Goal: Task Accomplishment & Management: Use online tool/utility

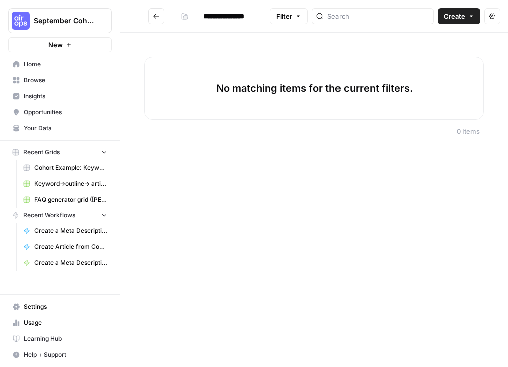
click at [444, 18] on span "Create" at bounding box center [455, 16] width 22 height 10
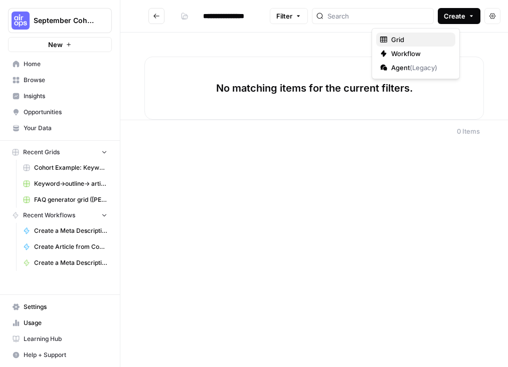
click at [418, 35] on span "Grid" at bounding box center [419, 40] width 56 height 10
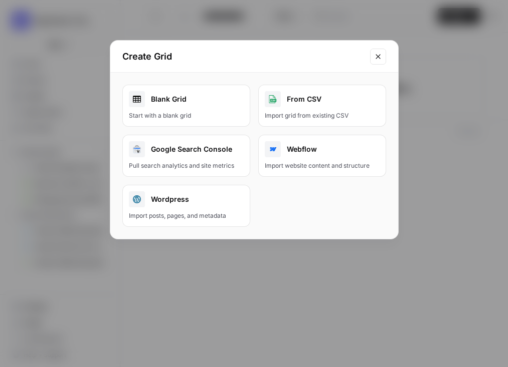
click at [190, 102] on div "Blank Grid" at bounding box center [186, 99] width 115 height 16
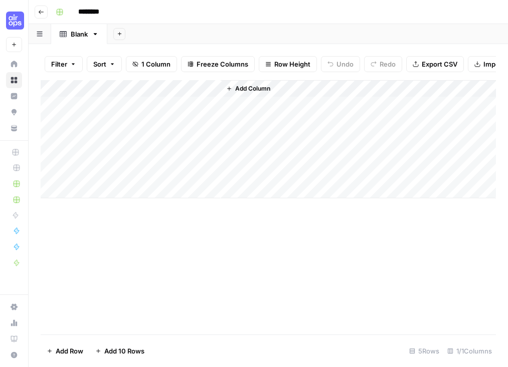
click at [90, 14] on input "********" at bounding box center [102, 12] width 56 height 16
click at [90, 12] on input "********" at bounding box center [102, 12] width 56 height 16
type input "**********"
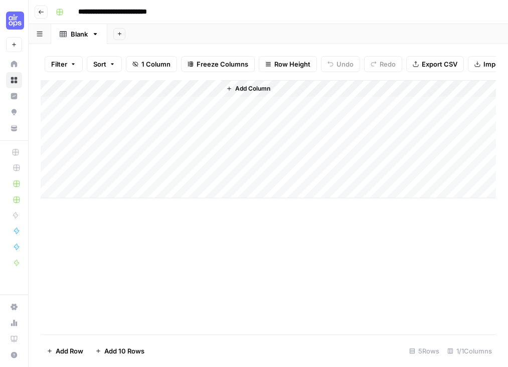
click at [107, 90] on div "Add Column" at bounding box center [268, 139] width 455 height 118
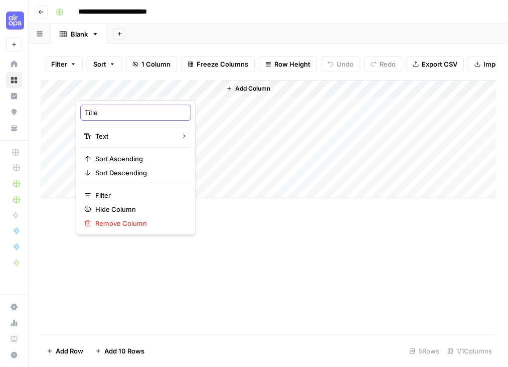
click at [99, 112] on input "Title" at bounding box center [136, 113] width 102 height 10
type input "Topic"
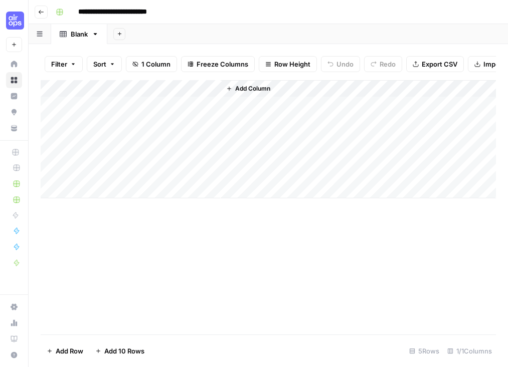
click at [270, 89] on span "Add Column" at bounding box center [252, 88] width 35 height 9
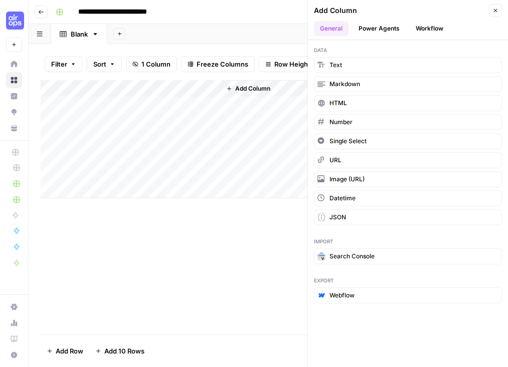
click at [387, 28] on button "Power Agents" at bounding box center [378, 28] width 53 height 15
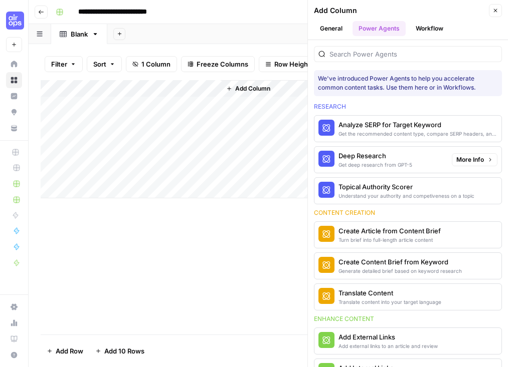
click at [377, 159] on div "Deep Research" at bounding box center [375, 156] width 74 height 10
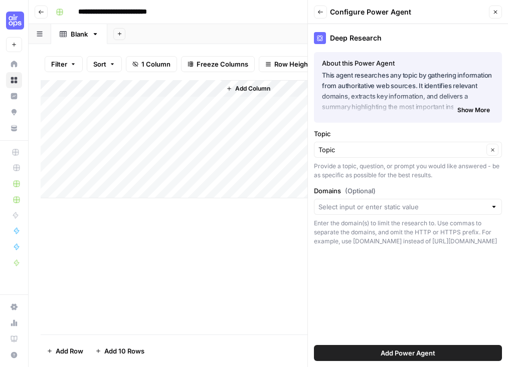
click at [374, 351] on button "Add Power Agent" at bounding box center [408, 353] width 188 height 16
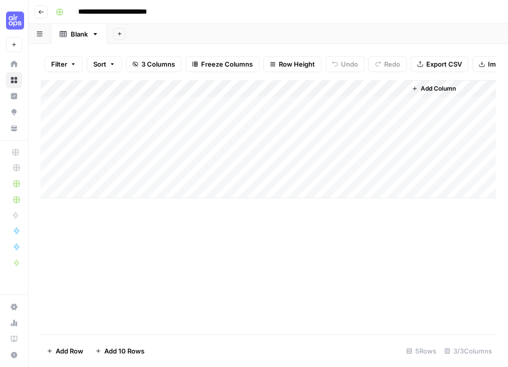
click at [141, 105] on div "Add Column" at bounding box center [268, 139] width 455 height 118
type textarea "**********"
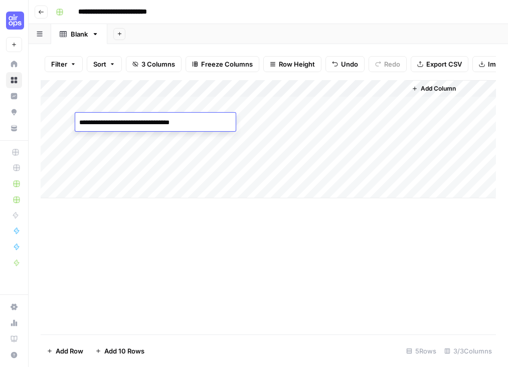
type textarea "**********"
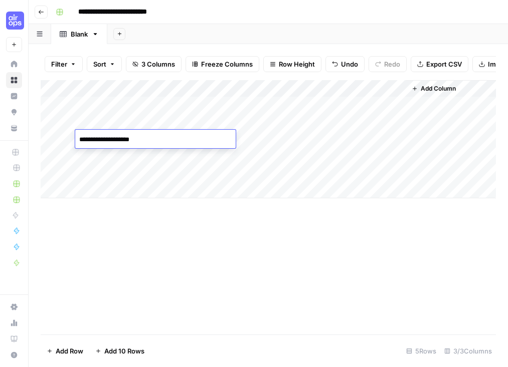
type textarea "**********"
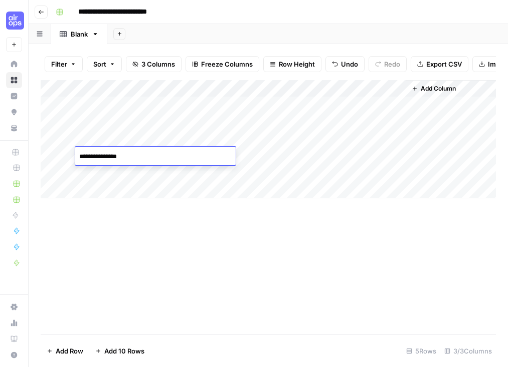
type textarea "**********"
click at [269, 106] on div "Add Column" at bounding box center [268, 139] width 455 height 118
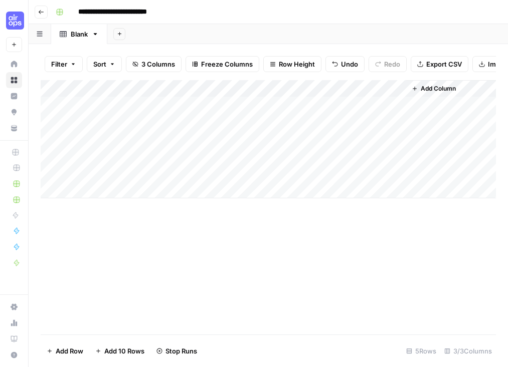
click at [268, 119] on div "Add Column" at bounding box center [268, 139] width 455 height 118
click at [272, 140] on div "Add Column" at bounding box center [268, 139] width 455 height 118
click at [266, 154] on div "Add Column" at bounding box center [268, 139] width 455 height 118
click at [295, 90] on div "Add Column" at bounding box center [268, 139] width 455 height 118
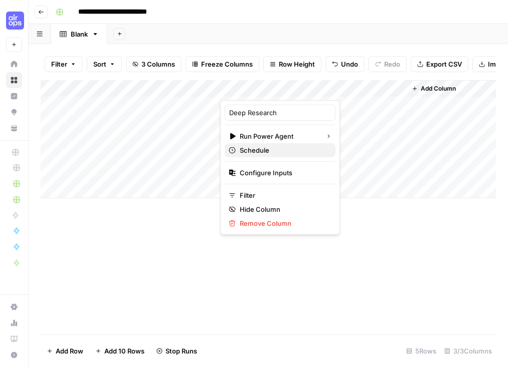
click at [273, 152] on span "Schedule" at bounding box center [284, 150] width 88 height 10
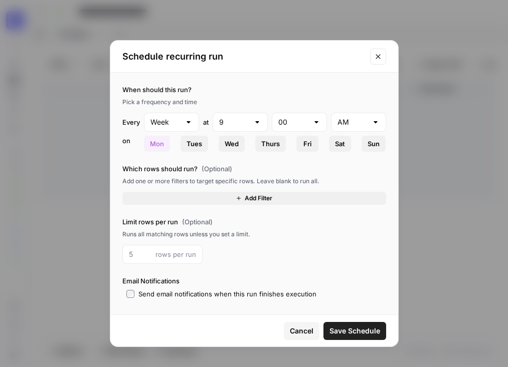
click at [248, 197] on span "Add Filter" at bounding box center [259, 198] width 28 height 9
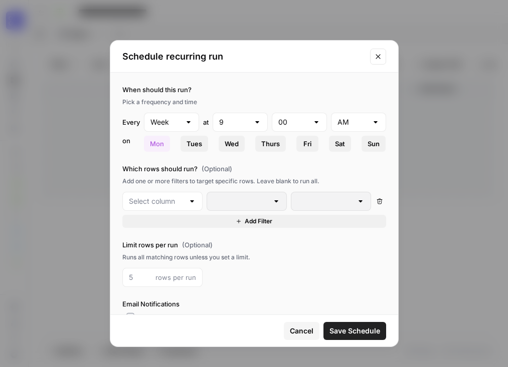
click at [184, 204] on div at bounding box center [162, 201] width 80 height 19
click at [171, 230] on span "Topic" at bounding box center [166, 227] width 48 height 10
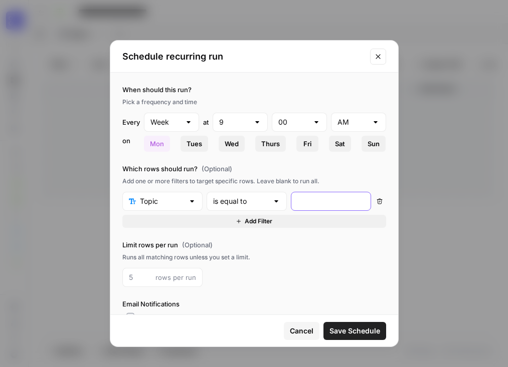
click at [322, 202] on input "text" at bounding box center [330, 202] width 67 height 10
click at [300, 332] on span "Cancel" at bounding box center [302, 331] width 24 height 10
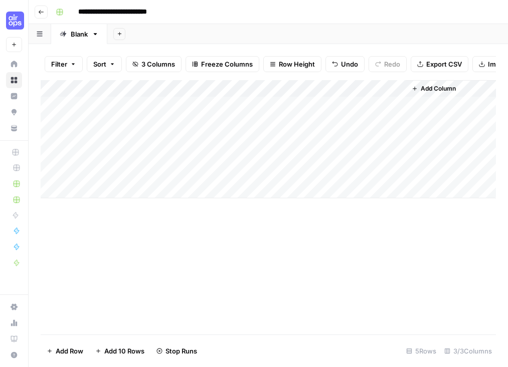
click at [291, 88] on div "Add Column" at bounding box center [268, 139] width 455 height 118
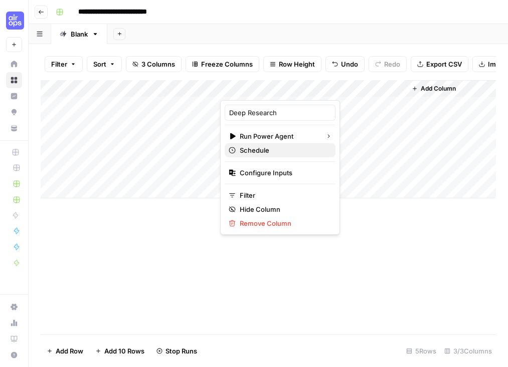
click at [263, 149] on span "Schedule" at bounding box center [284, 150] width 88 height 10
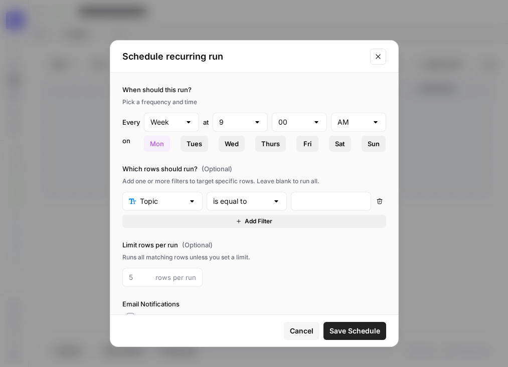
click at [158, 147] on span "Mon" at bounding box center [157, 144] width 14 height 10
click at [360, 335] on span "Save Schedule" at bounding box center [354, 331] width 51 height 10
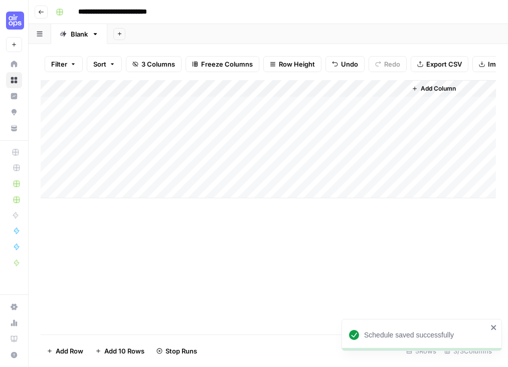
click at [245, 90] on div "Add Column" at bounding box center [268, 139] width 455 height 118
click at [295, 89] on div "Add Column" at bounding box center [268, 139] width 455 height 118
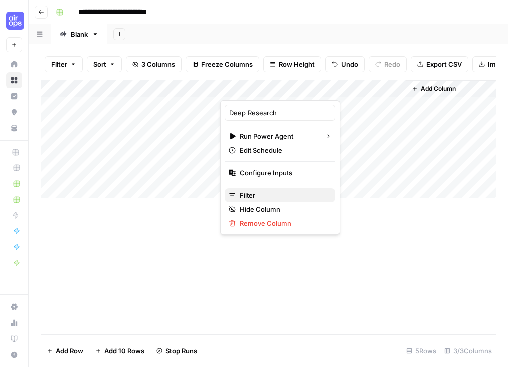
click at [261, 195] on span "Filter" at bounding box center [284, 195] width 88 height 10
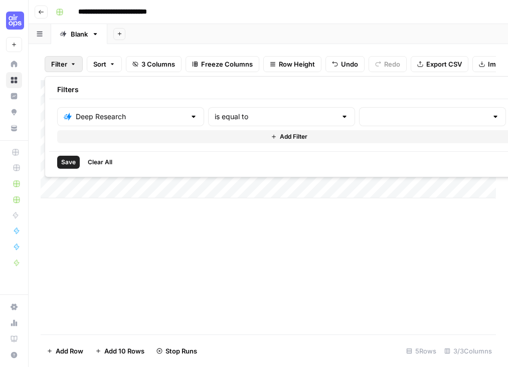
click at [364, 262] on div "Add Column" at bounding box center [268, 207] width 455 height 255
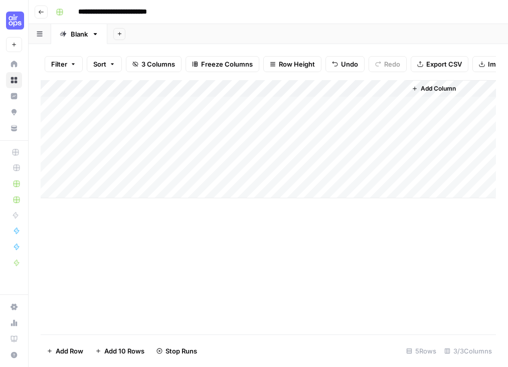
click at [295, 87] on div "Add Column" at bounding box center [268, 139] width 455 height 118
click at [386, 271] on div "Add Column" at bounding box center [268, 207] width 455 height 255
click at [396, 88] on div "Add Column" at bounding box center [268, 139] width 455 height 118
click at [367, 234] on div "Add Column" at bounding box center [268, 207] width 455 height 255
click at [236, 88] on div "Add Column" at bounding box center [268, 139] width 455 height 118
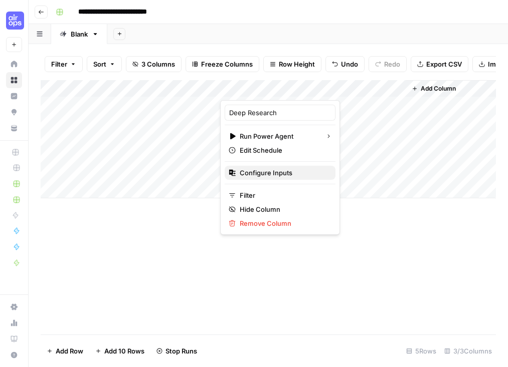
click at [257, 170] on span "Configure Inputs" at bounding box center [284, 173] width 88 height 10
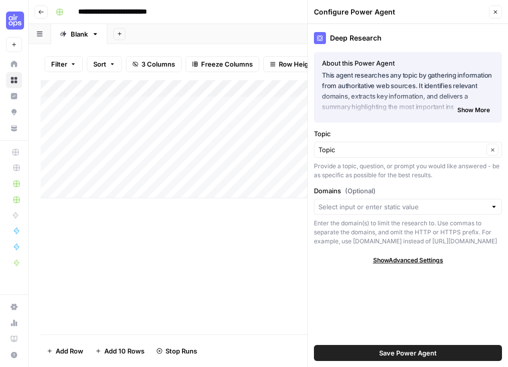
click at [272, 264] on div "Add Column" at bounding box center [268, 207] width 455 height 255
click at [493, 10] on icon "button" at bounding box center [495, 12] width 6 height 6
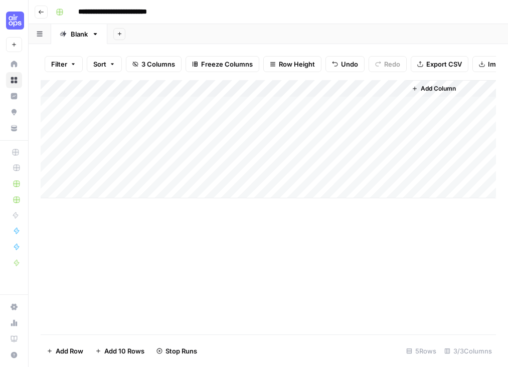
click at [236, 88] on div "Add Column" at bounding box center [268, 139] width 455 height 118
click at [207, 252] on div "Add Column" at bounding box center [268, 207] width 455 height 255
click at [442, 89] on span "Add Column" at bounding box center [438, 88] width 35 height 9
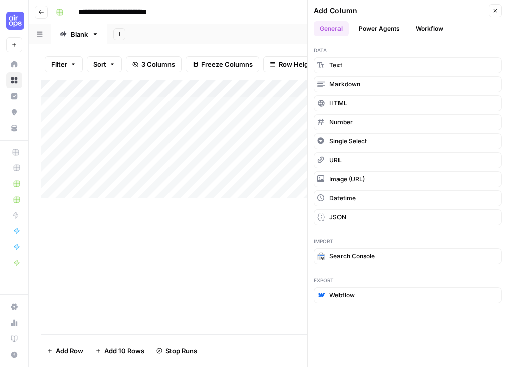
click at [434, 29] on button "Workflow" at bounding box center [430, 28] width 40 height 15
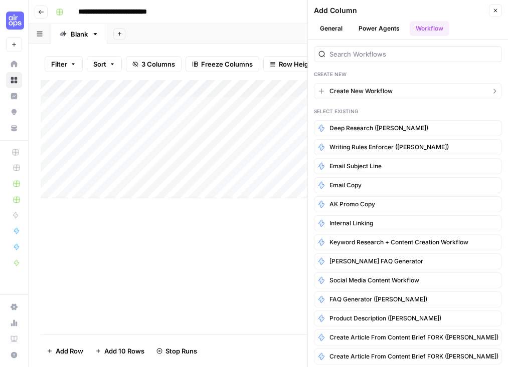
click at [387, 91] on span "Create New Workflow" at bounding box center [360, 91] width 63 height 9
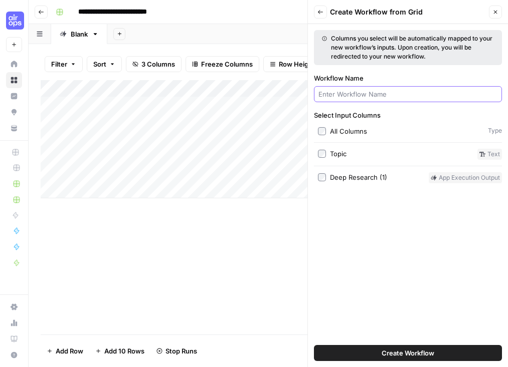
click at [386, 91] on input "Workflow Name" at bounding box center [407, 94] width 179 height 10
click at [384, 177] on div "Deep Research (1)" at bounding box center [358, 177] width 57 height 10
click at [374, 179] on div "Deep Research (1)" at bounding box center [358, 177] width 57 height 10
click at [386, 92] on input "Deep Research Fork (liudmyla)" at bounding box center [407, 94] width 179 height 10
type input "Deep Research Fork ([PERSON_NAME])"
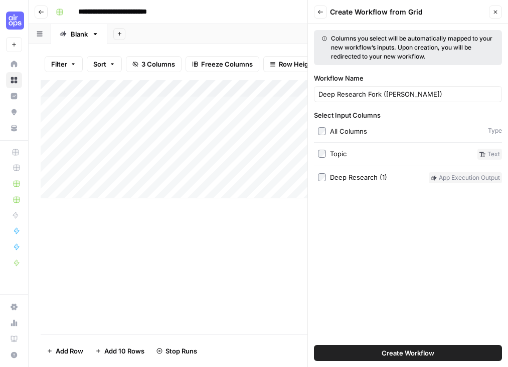
click at [407, 355] on span "Create Workflow" at bounding box center [407, 353] width 53 height 10
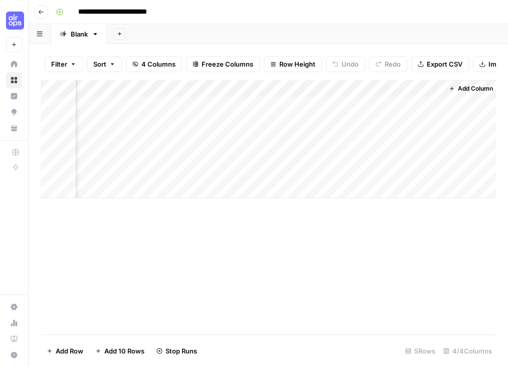
scroll to position [0, 108]
click at [420, 89] on div "Add Column" at bounding box center [268, 139] width 455 height 118
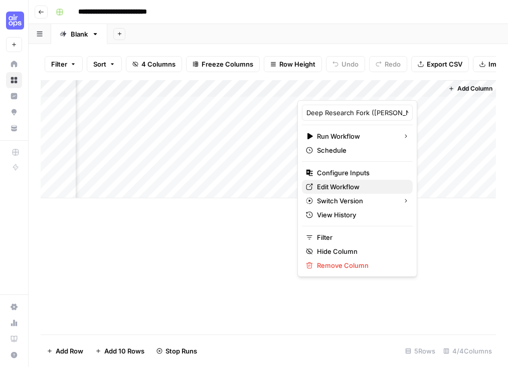
click at [349, 185] on span "Edit Workflow" at bounding box center [361, 187] width 88 height 10
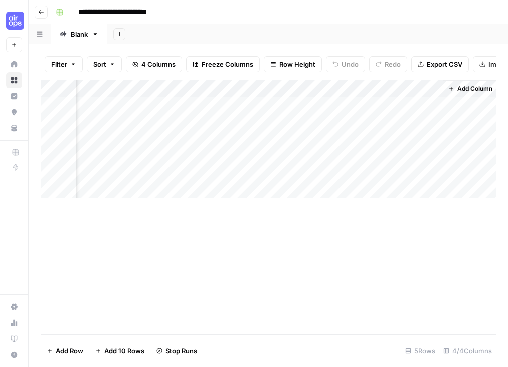
click at [147, 172] on div "Add Column" at bounding box center [268, 139] width 455 height 118
click at [169, 89] on div "Add Column" at bounding box center [268, 139] width 455 height 118
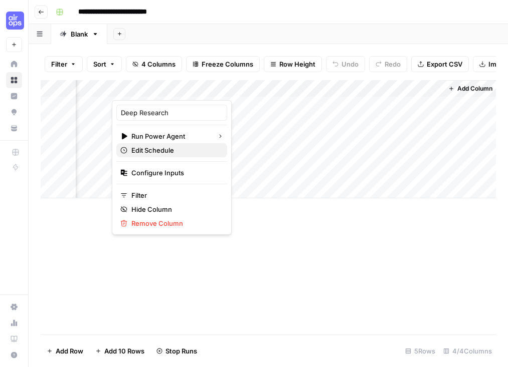
click at [155, 150] on span "Edit Schedule" at bounding box center [175, 150] width 88 height 10
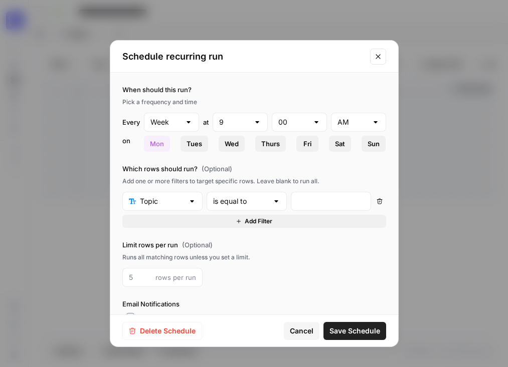
click at [170, 332] on span "Delete Schedule" at bounding box center [168, 331] width 56 height 10
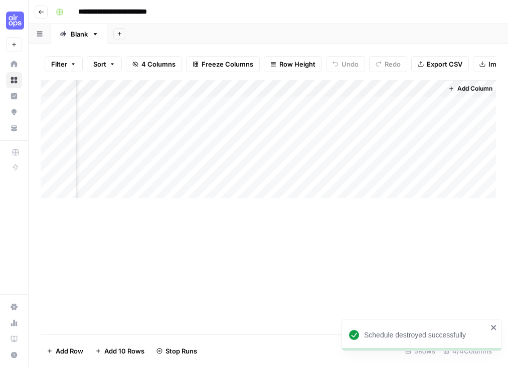
click at [184, 86] on div "Add Column" at bounding box center [268, 139] width 455 height 118
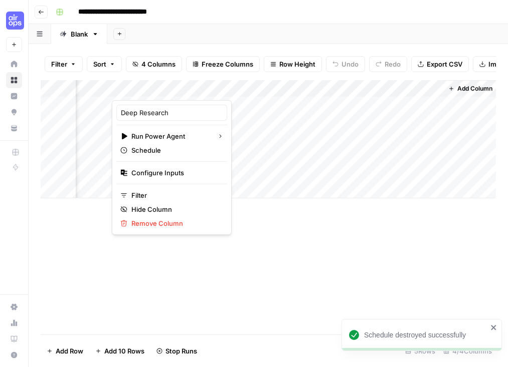
click at [184, 86] on div at bounding box center [160, 90] width 96 height 20
